Goal: Information Seeking & Learning: Learn about a topic

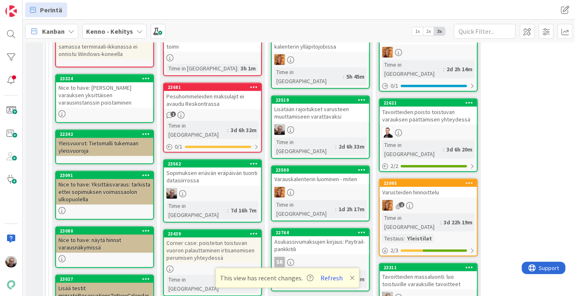
scroll to position [245, 0]
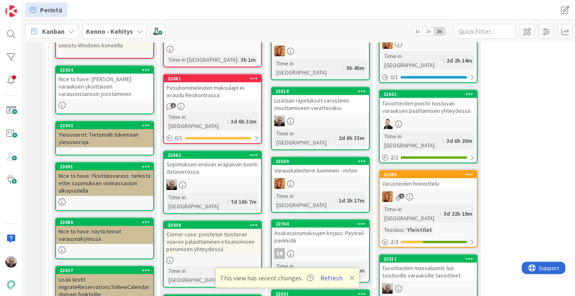
click at [319, 95] on div "Lisätään rajoitukset varusteen muuttamiseen varattavaksi" at bounding box center [320, 104] width 97 height 18
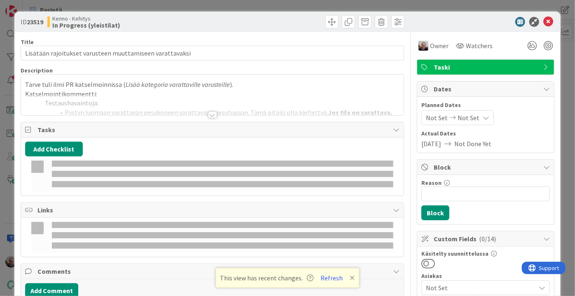
click at [224, 77] on div "Tarve tuli ilmi PR katselmoinnissa ( Lisää kategoria varattaville varusteille )…" at bounding box center [212, 95] width 383 height 41
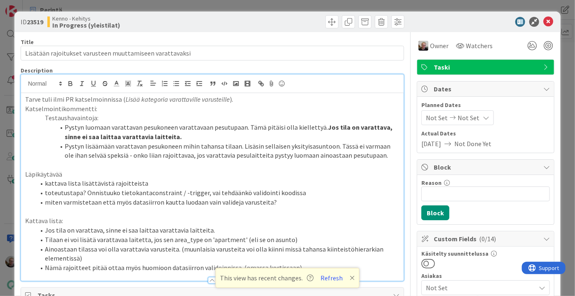
scroll to position [75, 0]
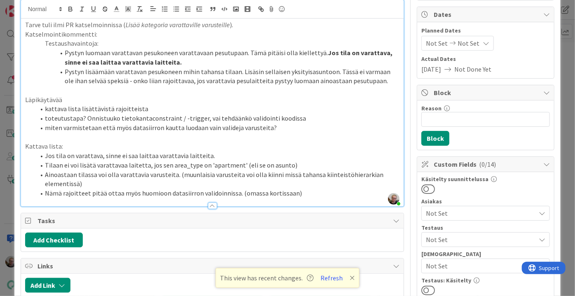
click at [226, 192] on li "Nämä rajoitteet pitää ottaa myös huomioon datasiirron validoinnissa. (omassa ko…" at bounding box center [217, 193] width 365 height 9
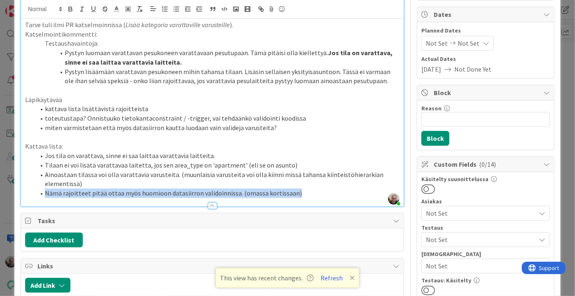
drag, startPoint x: 45, startPoint y: 195, endPoint x: 320, endPoint y: 194, distance: 275.2
click at [320, 194] on li "Nämä rajoitteet pitää ottaa myös huomioon datasiirron validoinnissa. (omassa ko…" at bounding box center [217, 193] width 365 height 9
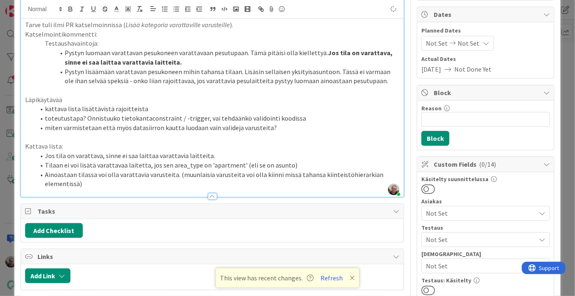
scroll to position [37, 0]
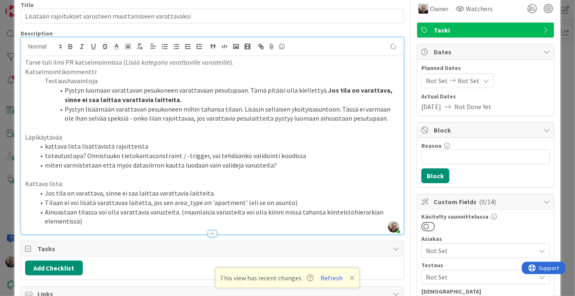
click at [304, 154] on li "toteutustapa? Onnistuuko tietokantaconstraint / -trigger, vai tehdäänkö validoi…" at bounding box center [217, 155] width 365 height 9
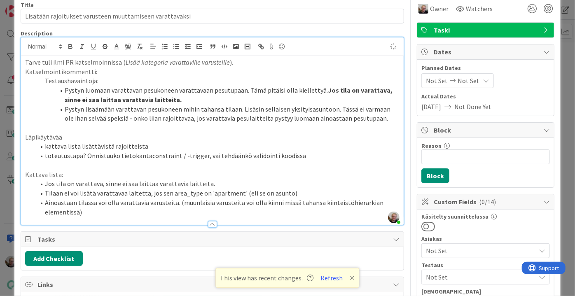
click at [304, 154] on li "toteutustapa? Onnistuuko tietokantaconstraint / -trigger, vai tehdäänkö validoi…" at bounding box center [217, 155] width 365 height 9
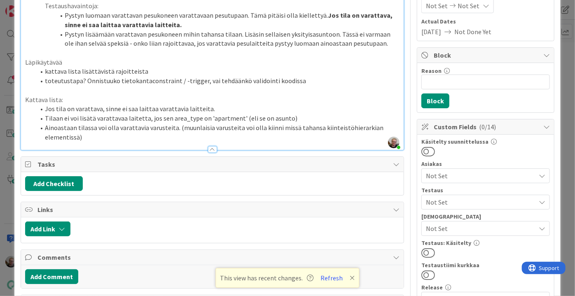
scroll to position [0, 0]
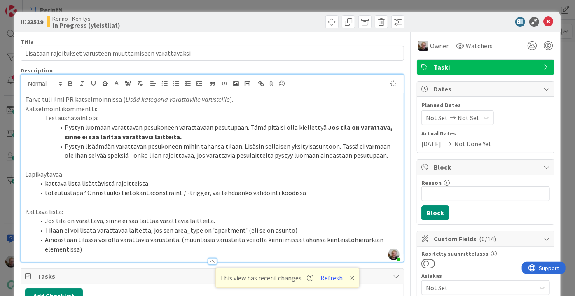
click at [93, 217] on li "Ainoastaan tilassa voi olla varattavia varusteita. (muunlaisia varusteita voi o…" at bounding box center [217, 244] width 365 height 19
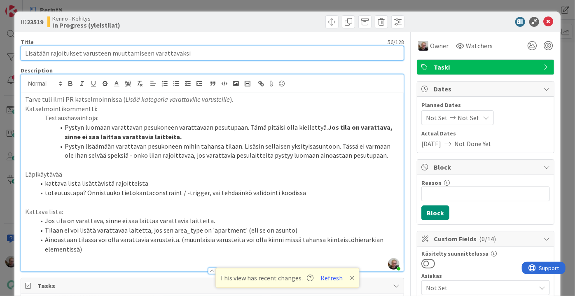
drag, startPoint x: 201, startPoint y: 52, endPoint x: 25, endPoint y: 60, distance: 176.9
click at [25, 60] on input "Lisätään rajoitukset varusteen muuttamiseen varattavaksi" at bounding box center [213, 53] width 384 height 15
